Goal: Communication & Community: Answer question/provide support

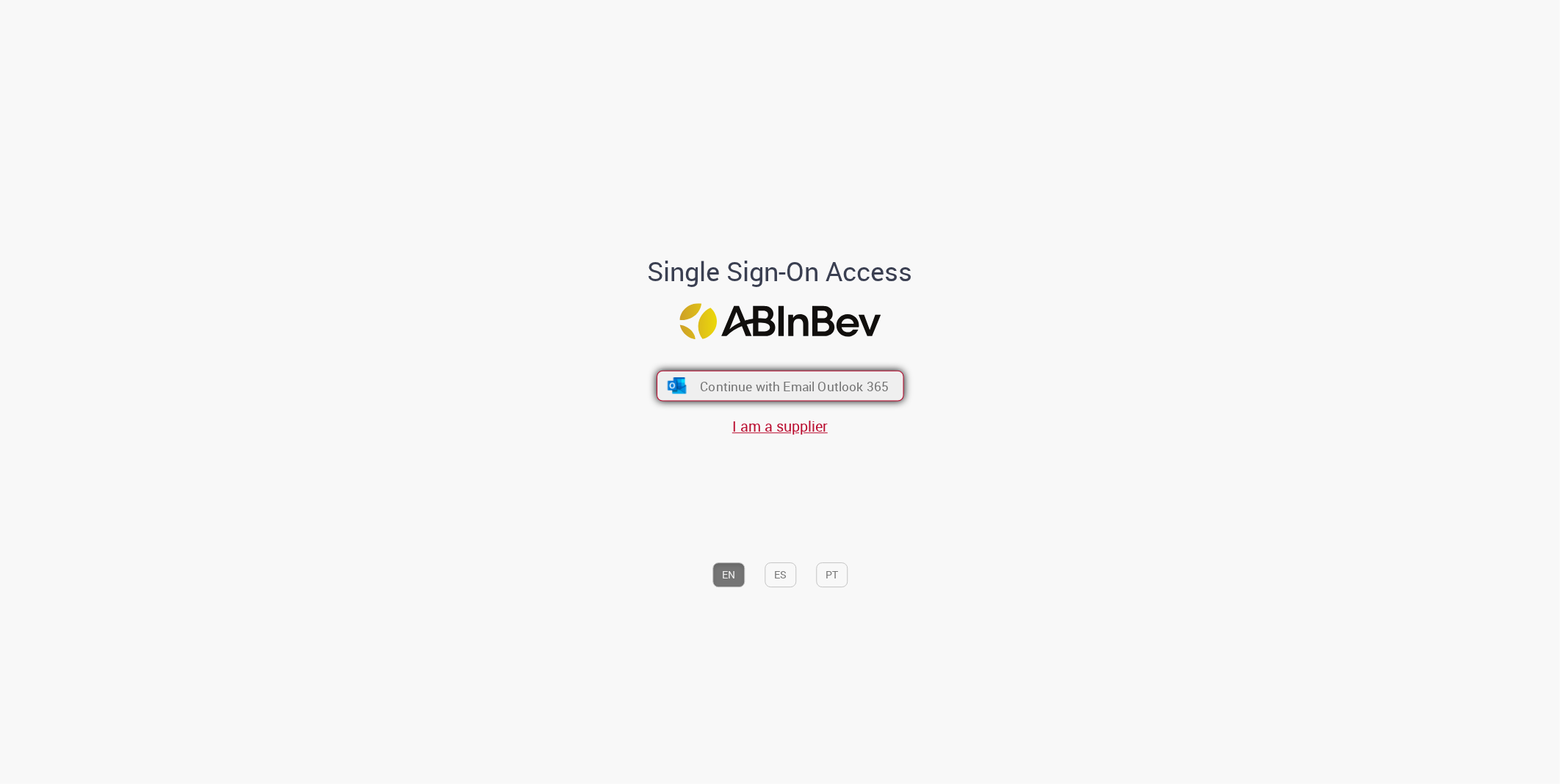
click at [686, 389] on img "submit" at bounding box center [677, 385] width 21 height 16
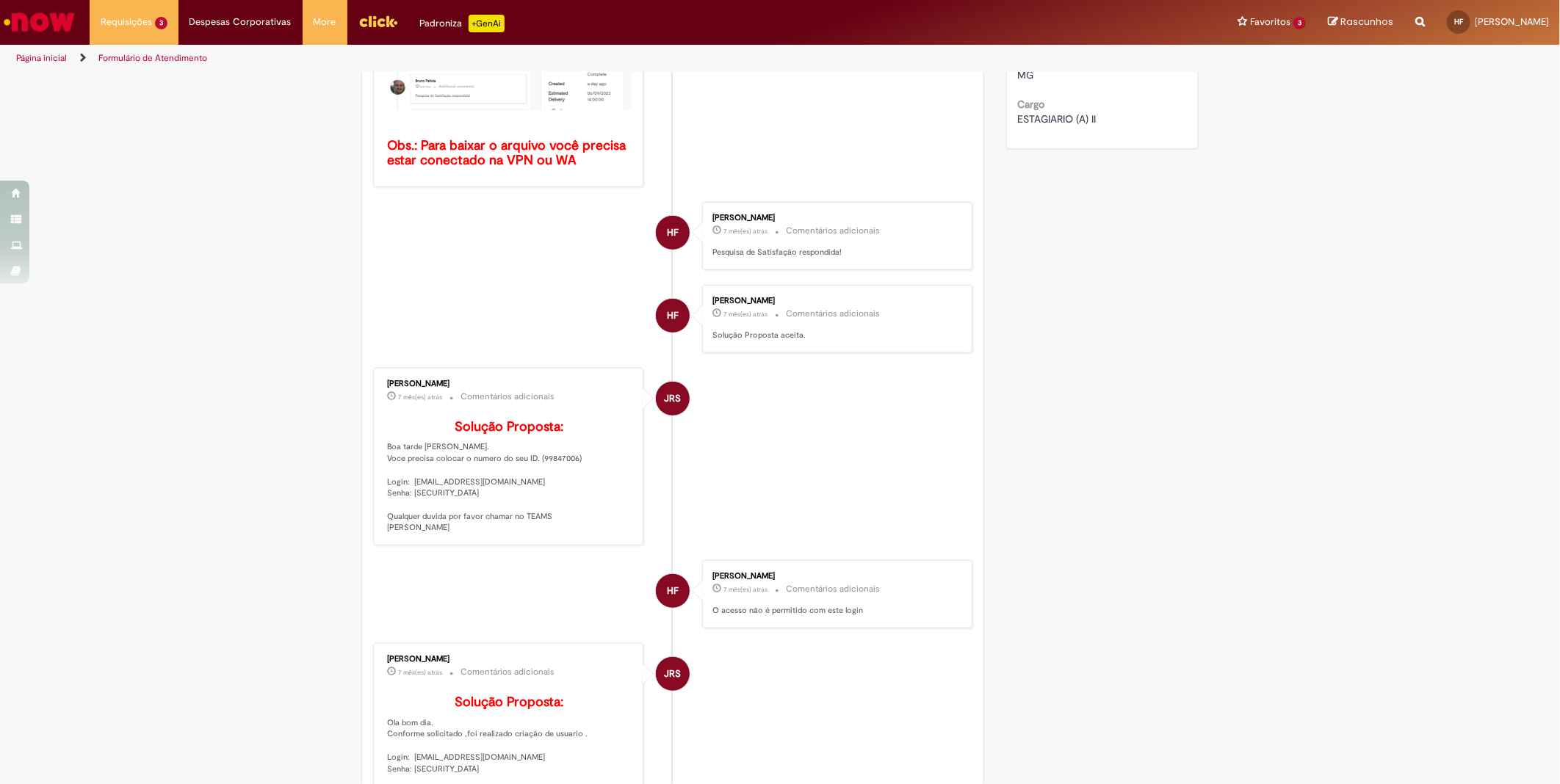
scroll to position [163, 0]
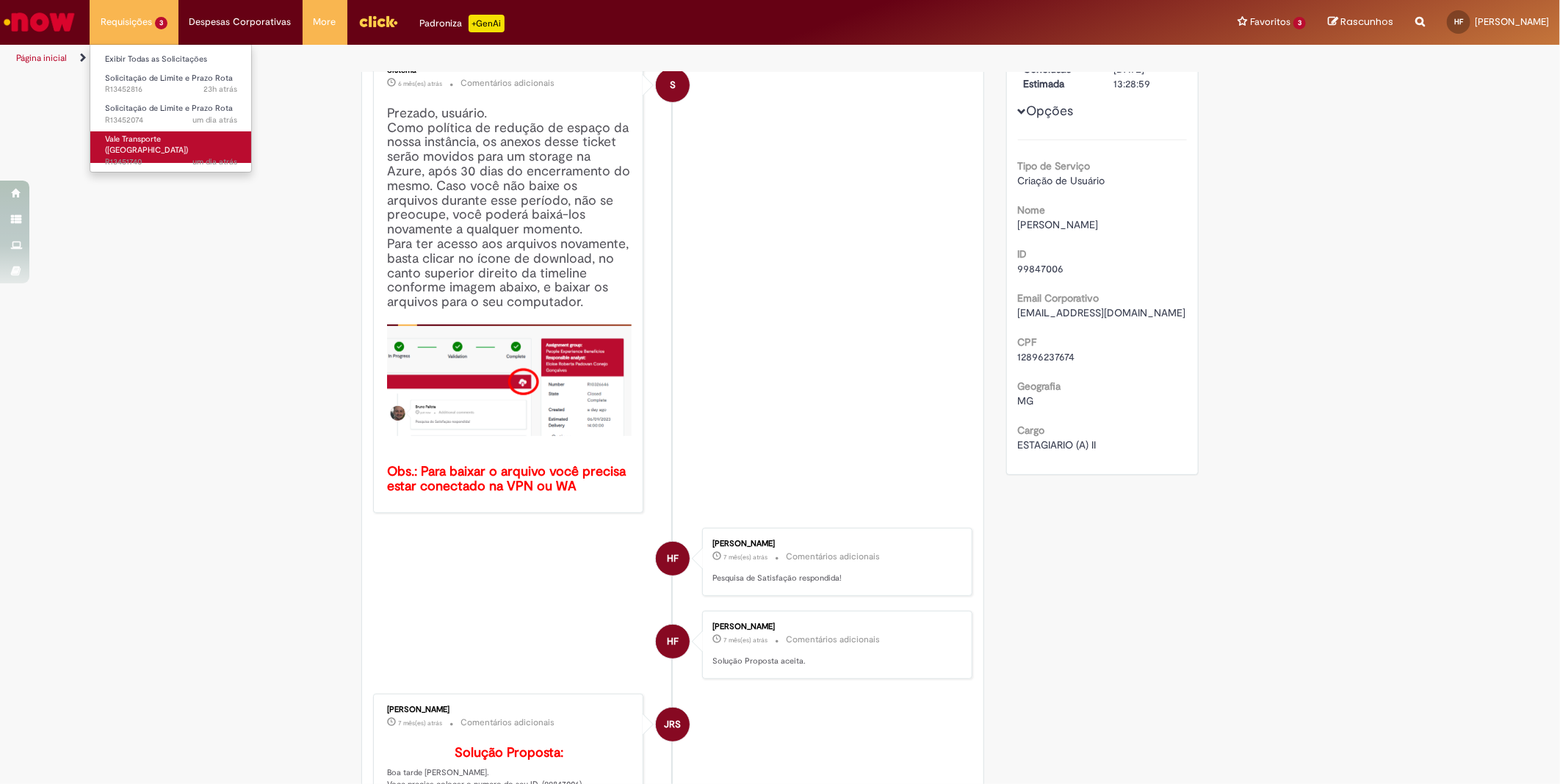
click at [169, 135] on span "Vale Transporte ([GEOGRAPHIC_DATA])" at bounding box center [147, 145] width 83 height 23
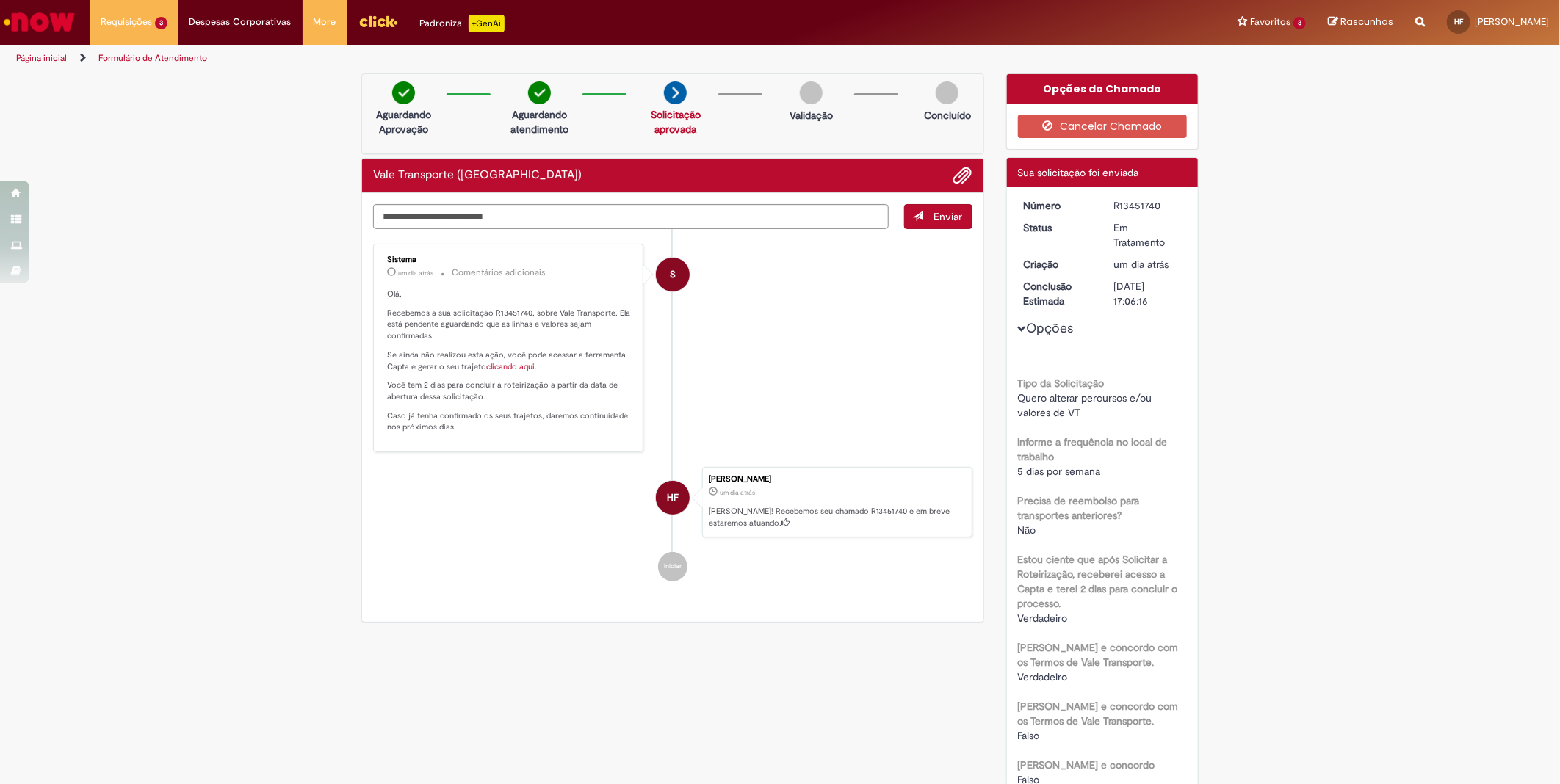
click at [506, 366] on link "clicando aqui." at bounding box center [512, 367] width 51 height 11
click at [528, 431] on p "Caso já tenha confirmado os seus trajetos, daremos continuidade nos próximos di…" at bounding box center [509, 422] width 245 height 23
click at [494, 366] on link "clicando aqui." at bounding box center [512, 367] width 51 height 11
click at [147, 94] on span "23h atrás 23 horas atrás R13452816" at bounding box center [171, 90] width 132 height 12
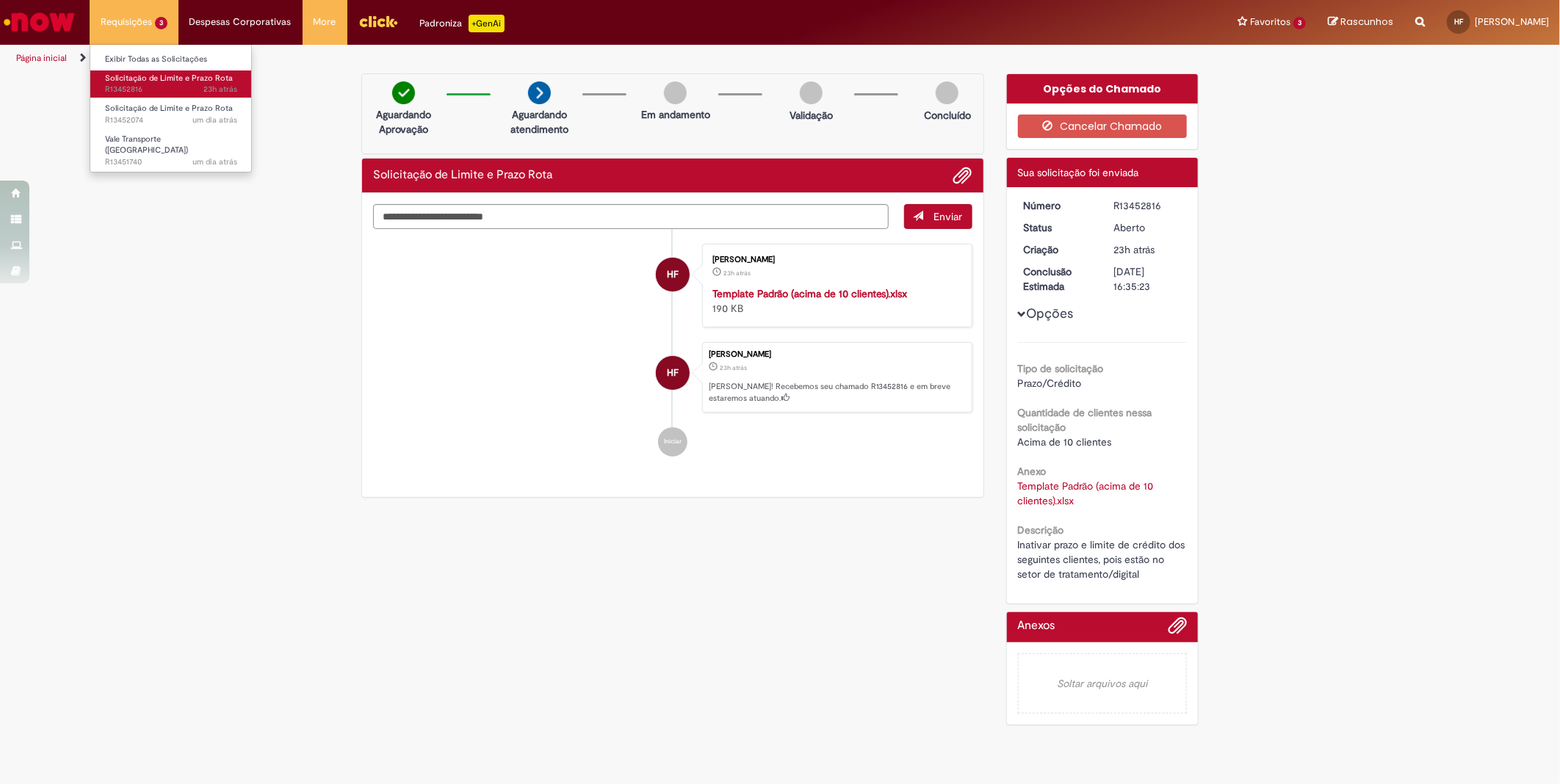
click at [150, 91] on span "23h atrás 23 horas atrás R13452816" at bounding box center [171, 90] width 132 height 12
click at [152, 112] on span "Solicitação de Limite e Prazo Rota" at bounding box center [169, 108] width 128 height 11
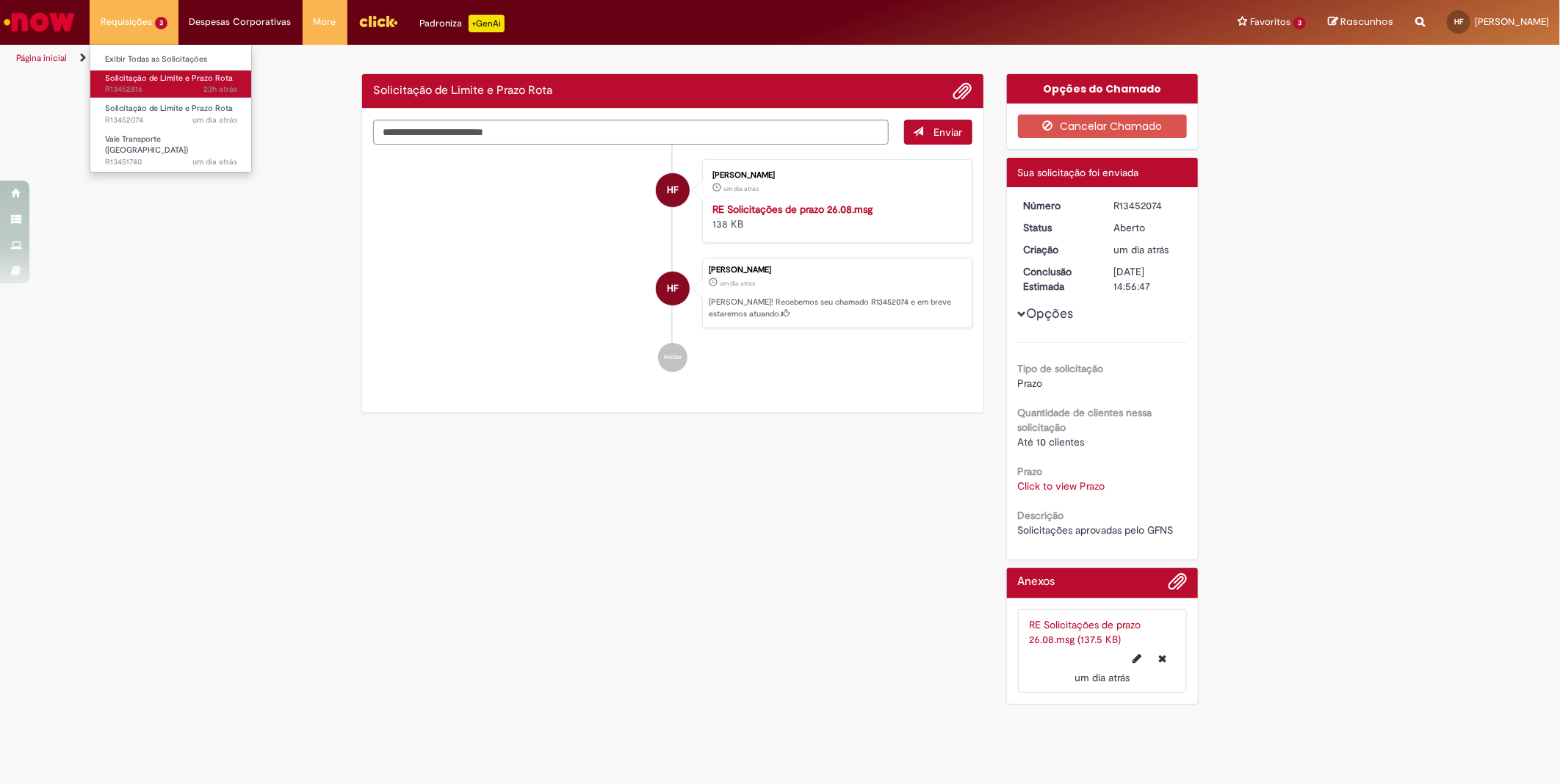
click at [159, 91] on span "23h atrás 23 horas atrás R13452816" at bounding box center [171, 90] width 132 height 12
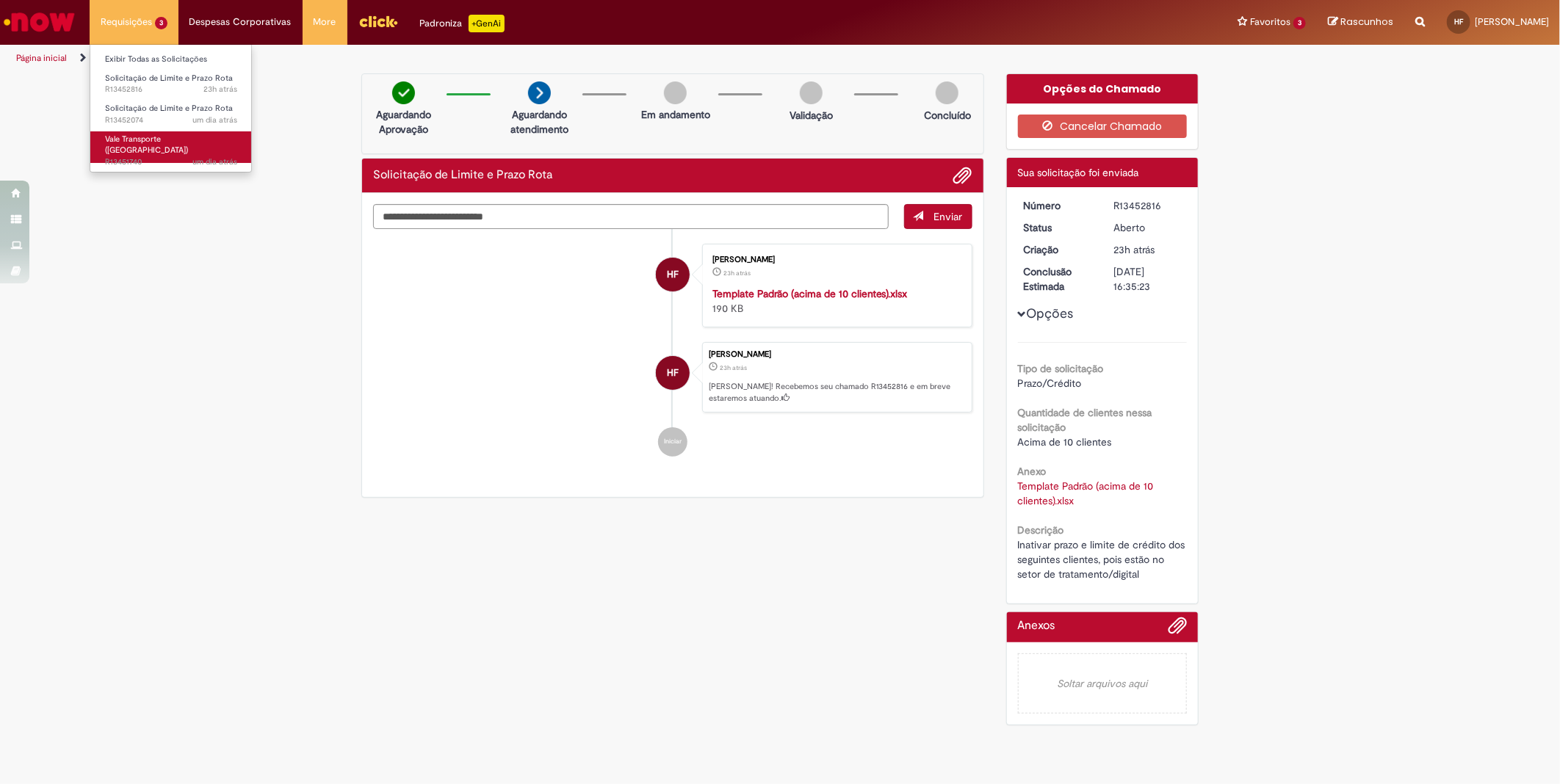
click at [180, 135] on link "Vale Transporte (VT) um dia atrás um dia atrás R13451740" at bounding box center [171, 146] width 162 height 31
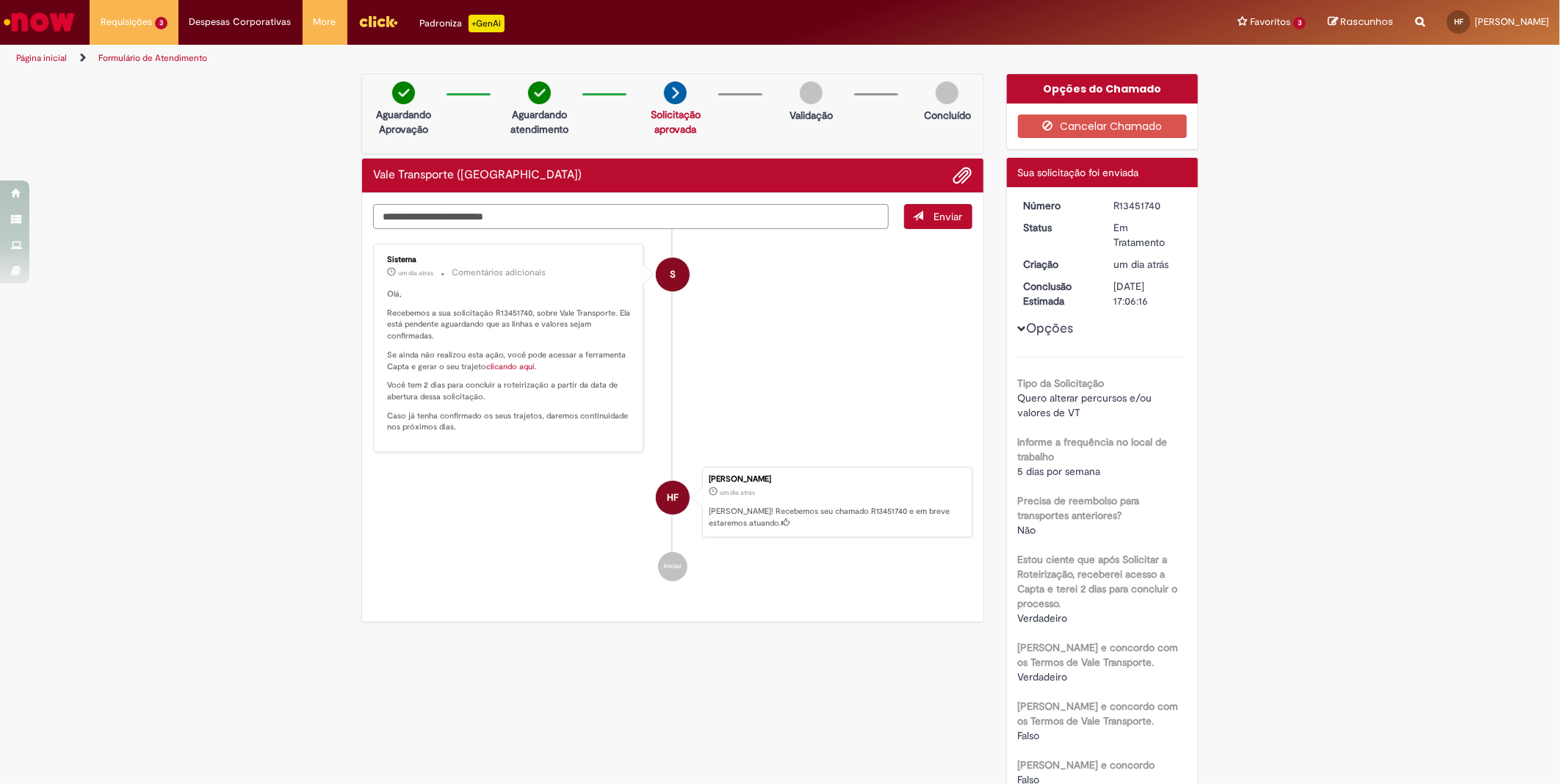
click at [528, 209] on textarea "Digite sua mensagem aqui..." at bounding box center [631, 216] width 516 height 25
type textarea "**********"
click at [920, 220] on button "Enviar" at bounding box center [938, 216] width 69 height 25
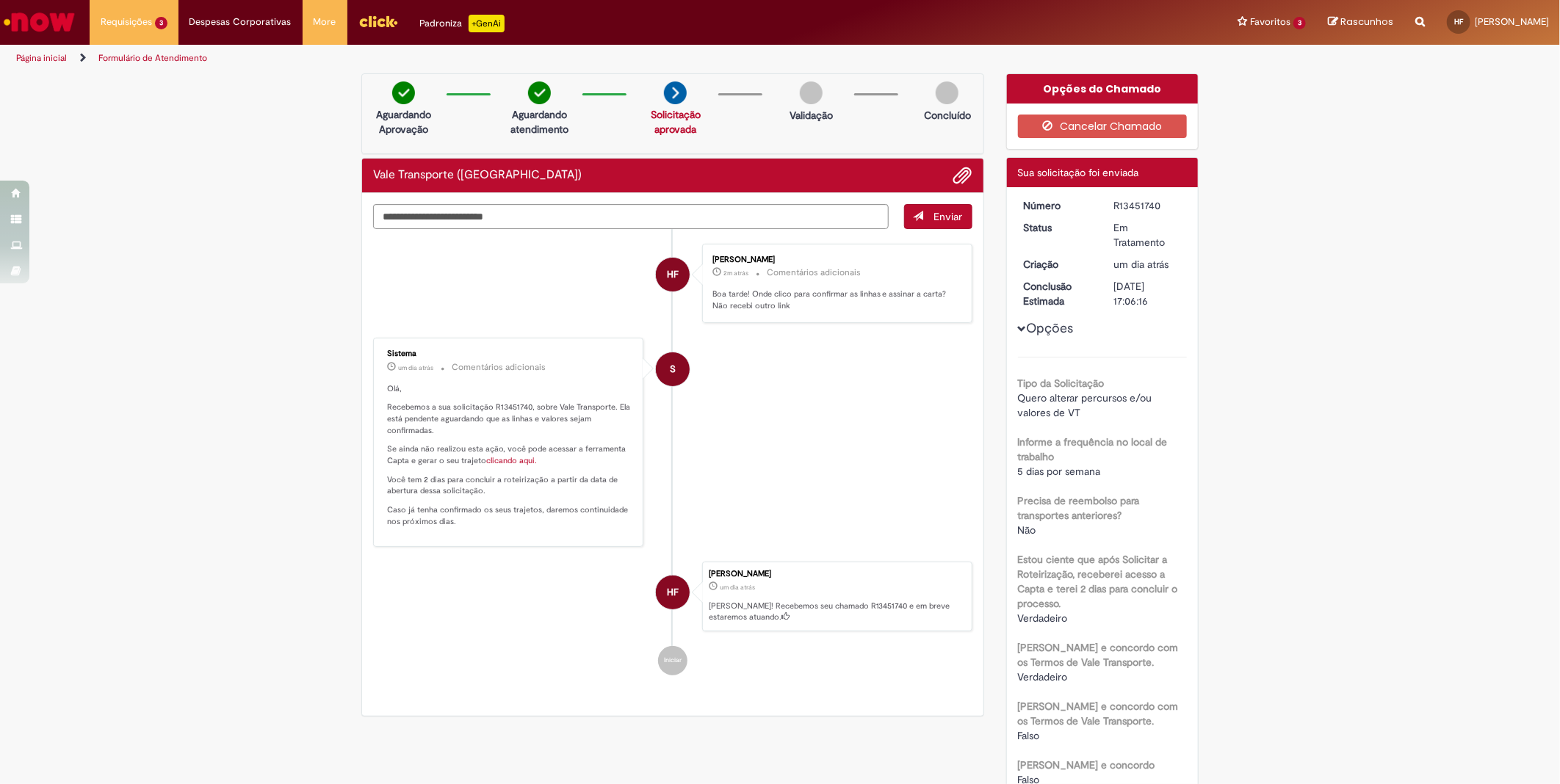
click at [505, 455] on link "clicando aqui." at bounding box center [512, 461] width 51 height 11
